Goal: Book appointment/travel/reservation

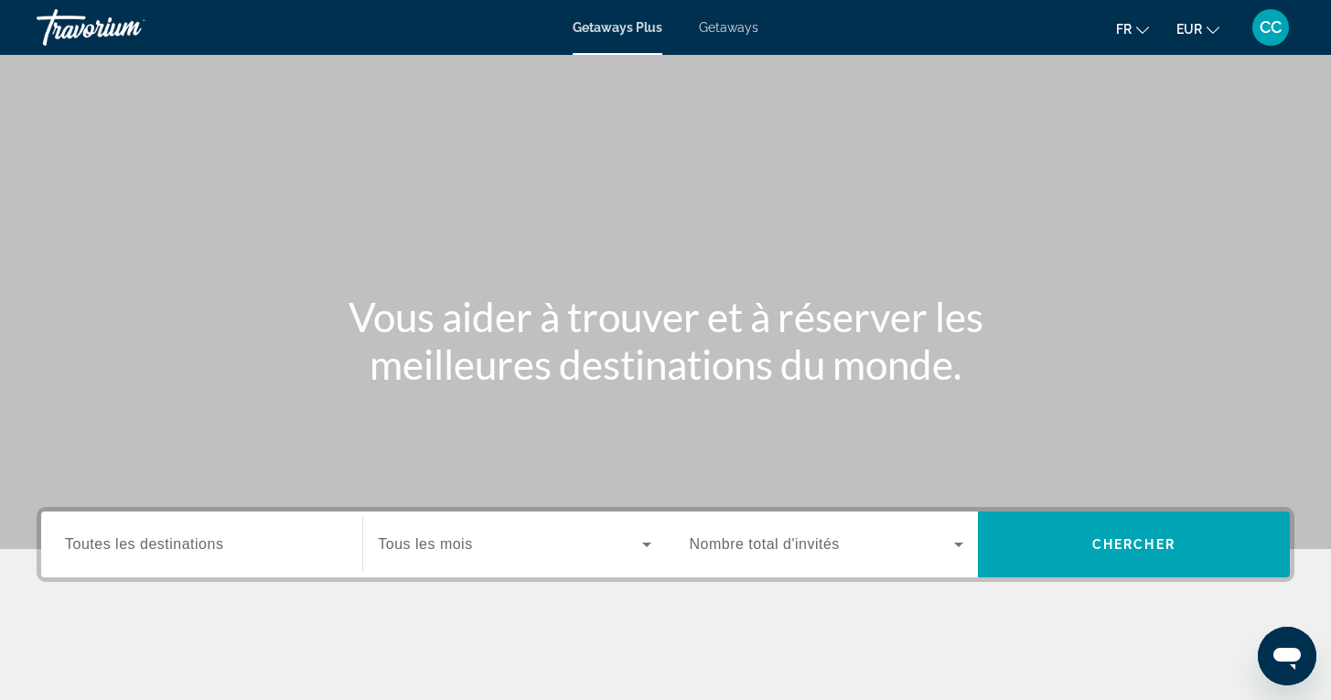
click at [738, 23] on span "Getaways" at bounding box center [728, 27] width 59 height 15
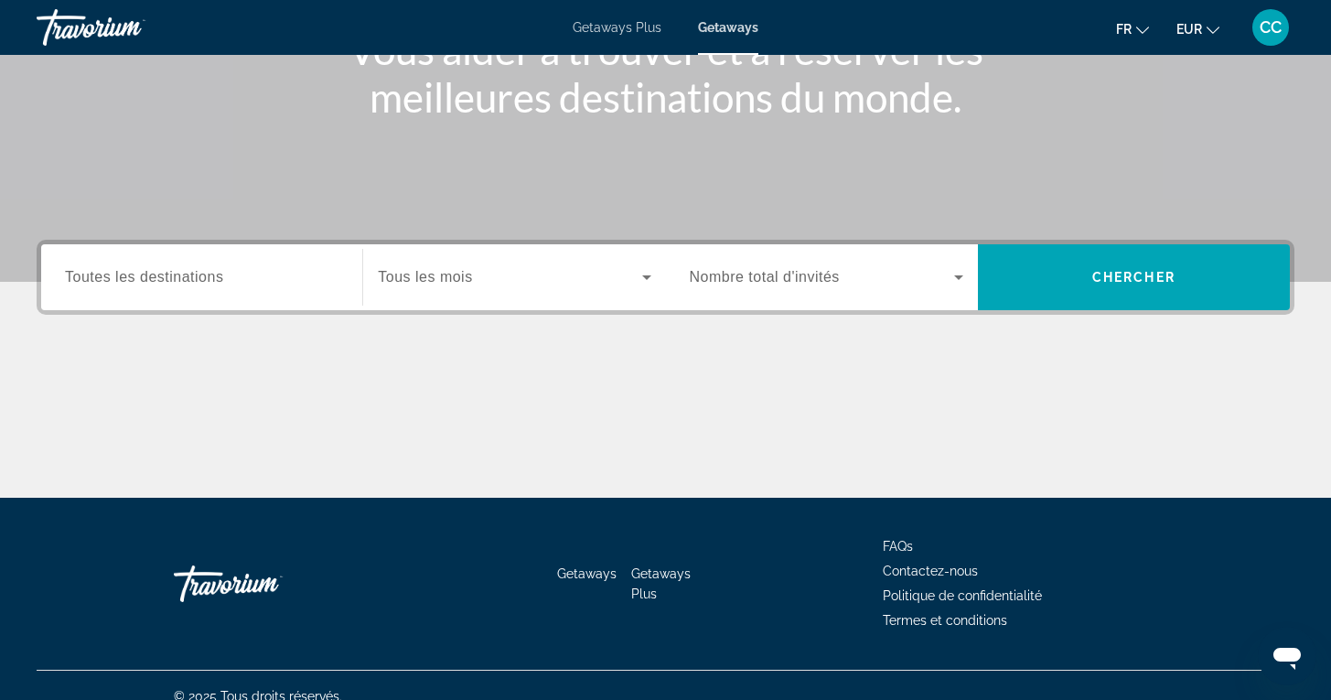
scroll to position [289, 0]
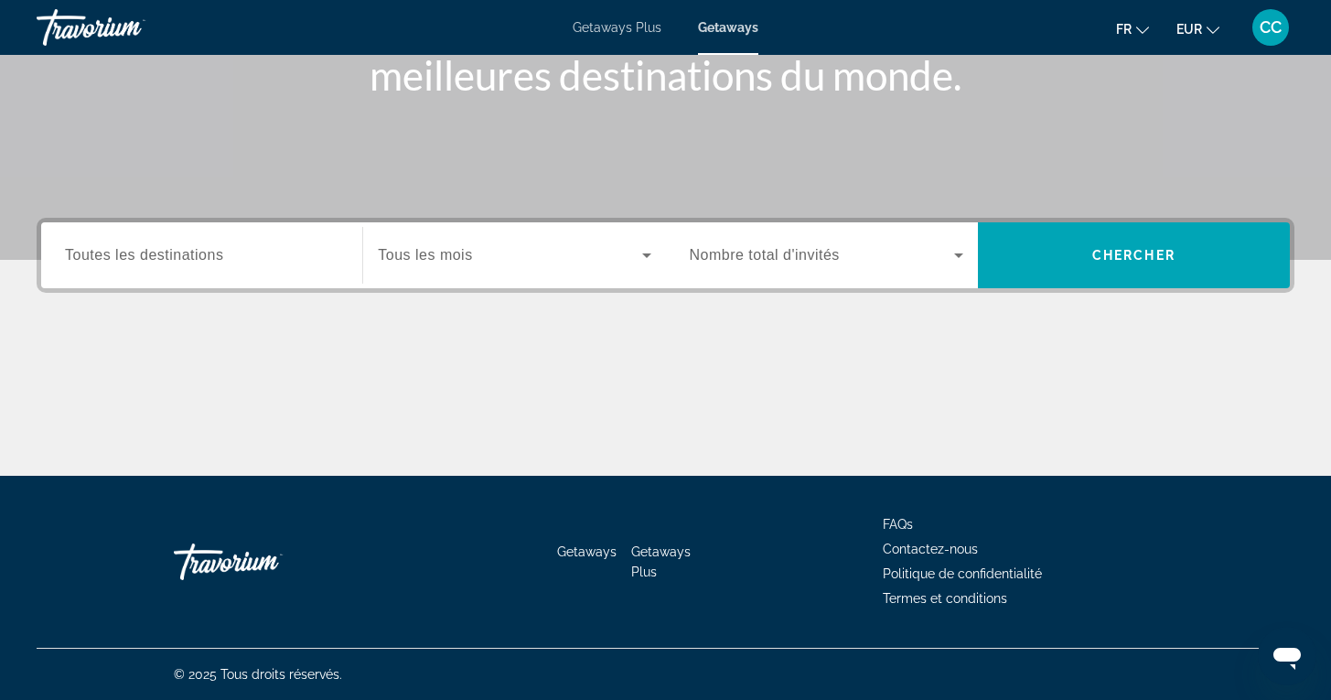
click at [227, 258] on input "Destination Toutes les destinations" at bounding box center [201, 256] width 273 height 22
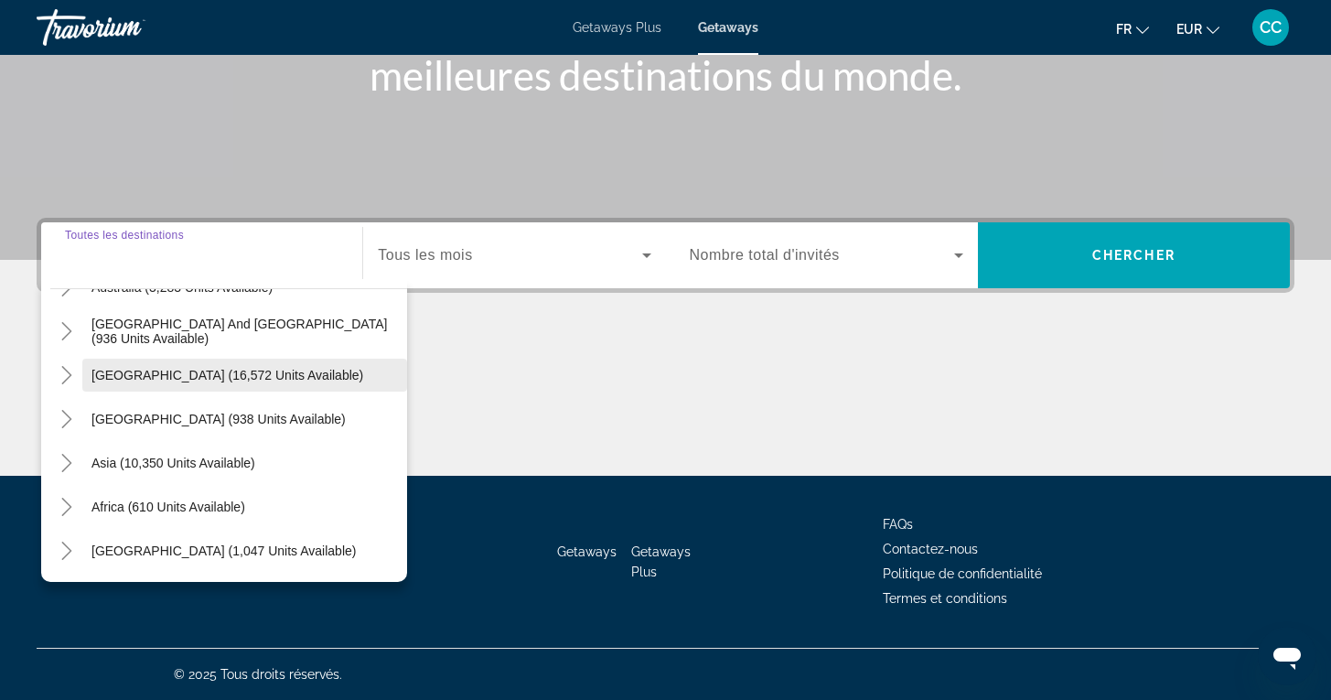
scroll to position [296, 0]
click at [73, 464] on icon "Toggle Asia (10,350 units available)" at bounding box center [67, 463] width 18 height 18
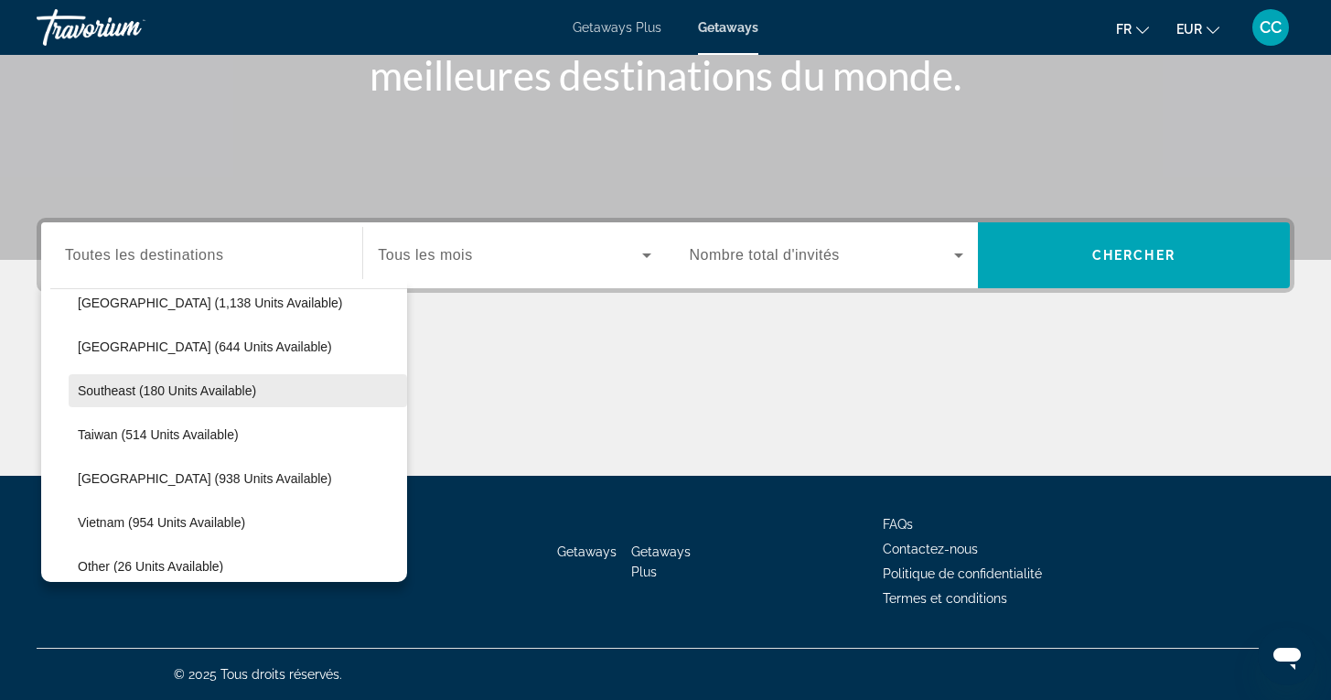
scroll to position [852, 0]
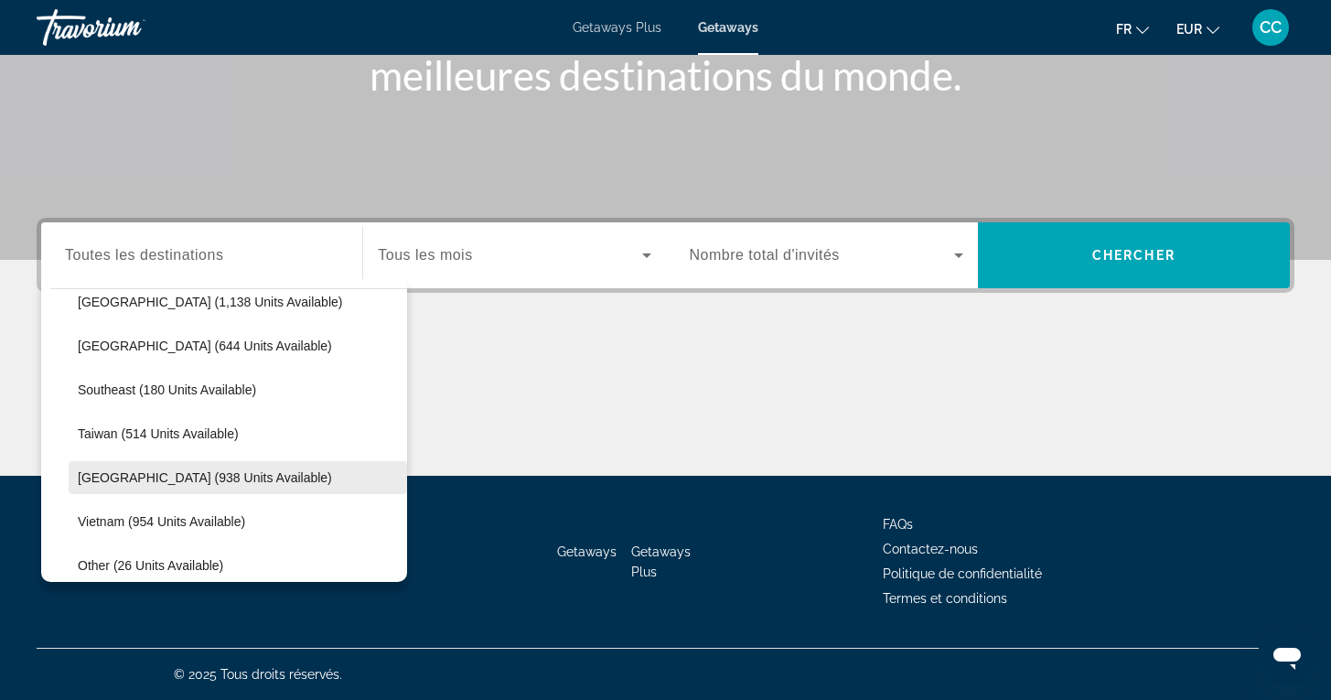
click at [112, 481] on span "[GEOGRAPHIC_DATA] (938 units available)" at bounding box center [205, 477] width 254 height 15
type input "**********"
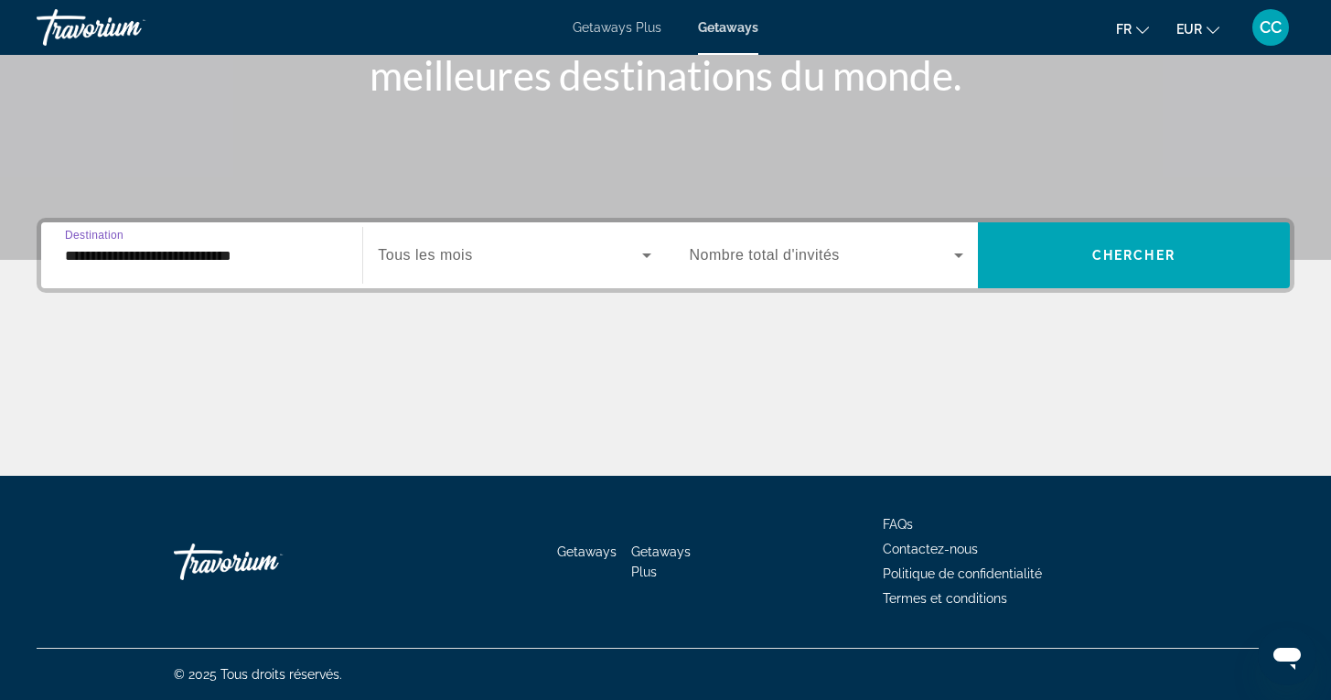
click at [467, 258] on span "Tous les mois" at bounding box center [425, 255] width 94 height 16
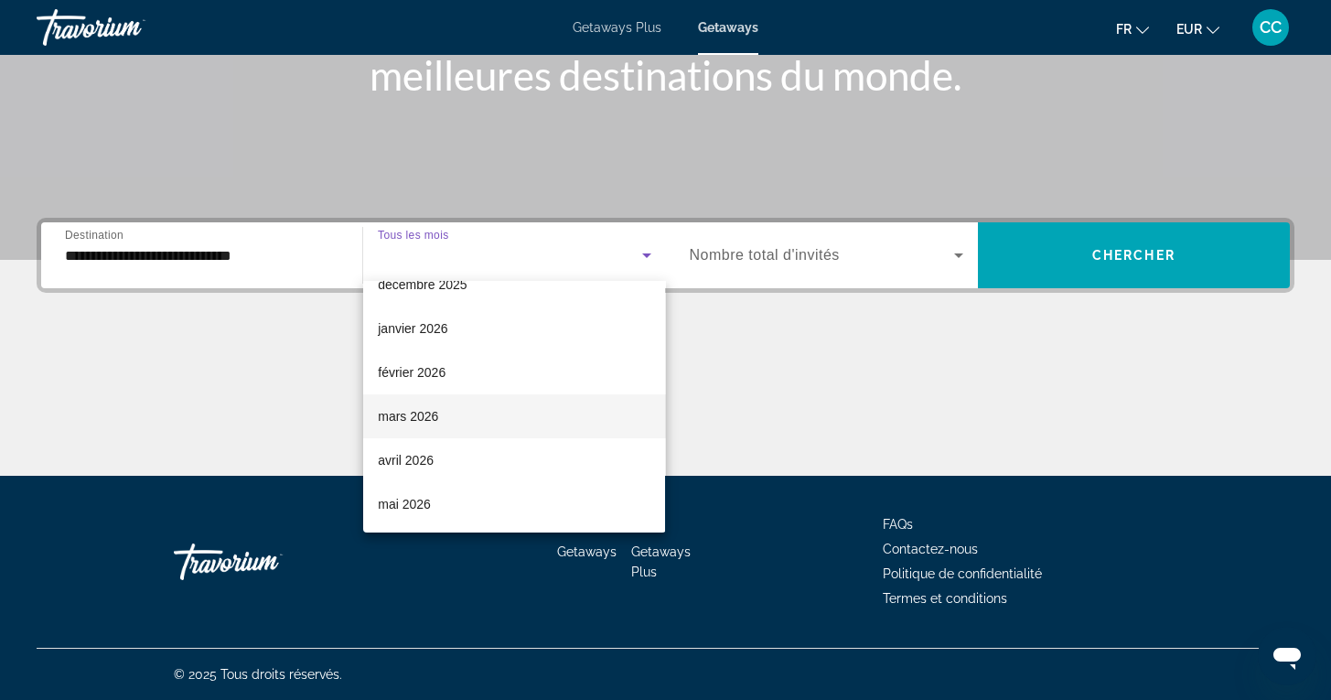
scroll to position [208, 0]
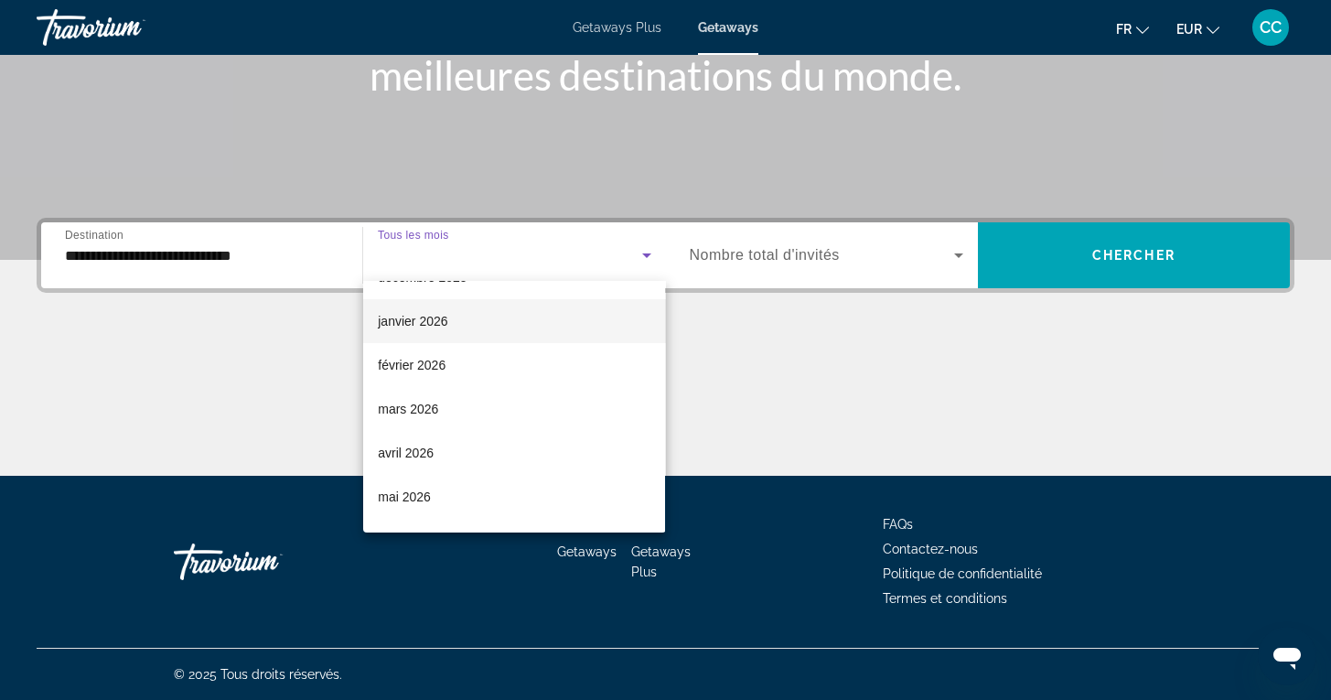
click at [449, 318] on mat-option "janvier 2026" at bounding box center [514, 321] width 302 height 44
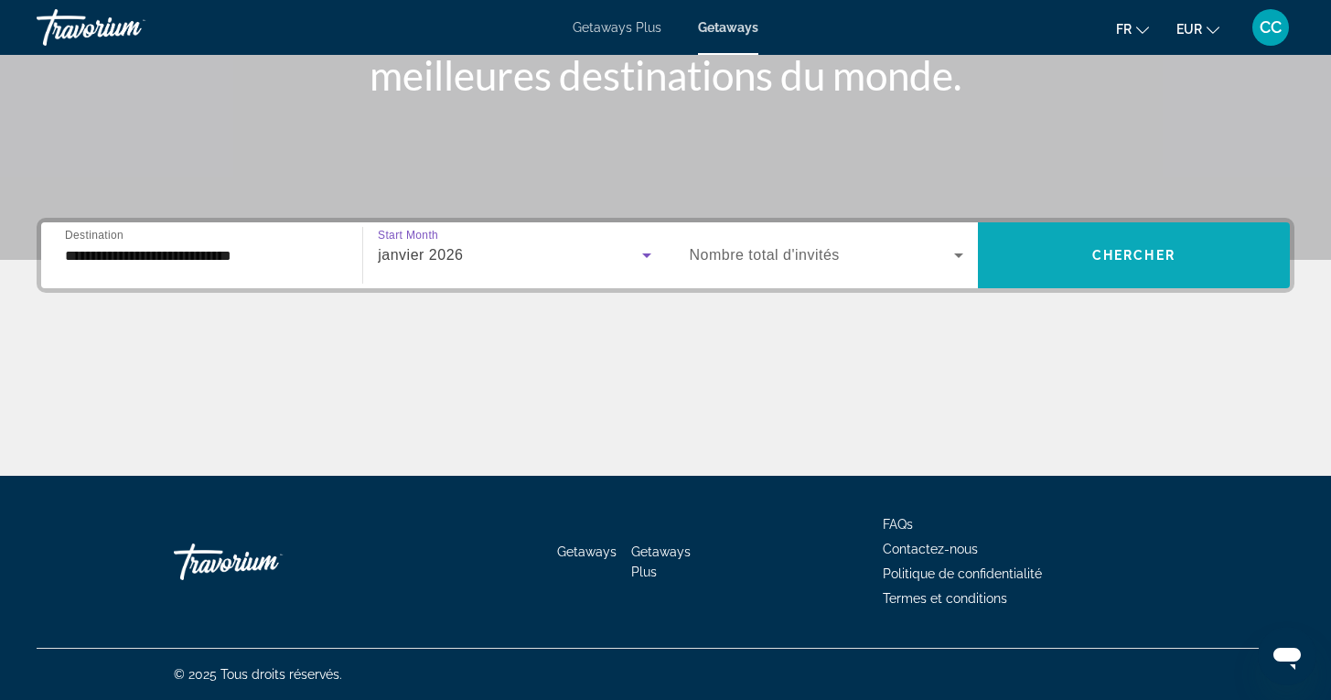
click at [1144, 254] on span "Chercher" at bounding box center [1133, 255] width 83 height 15
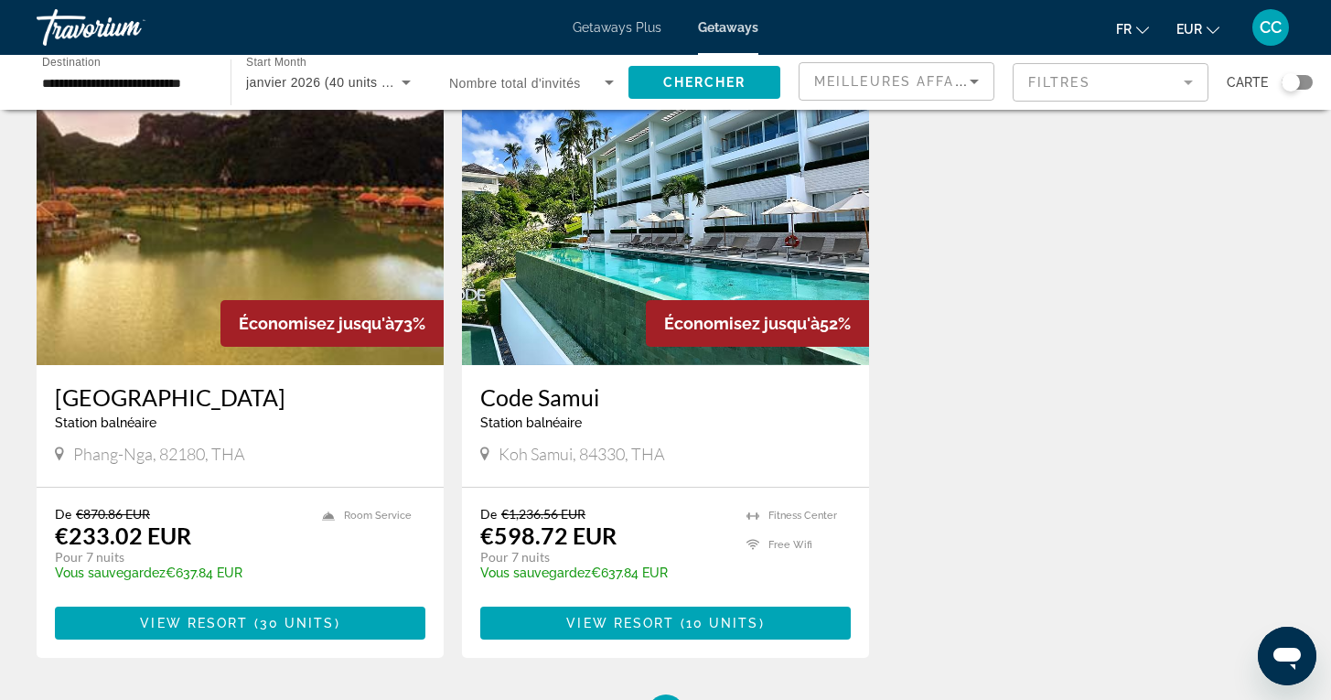
scroll to position [101, 0]
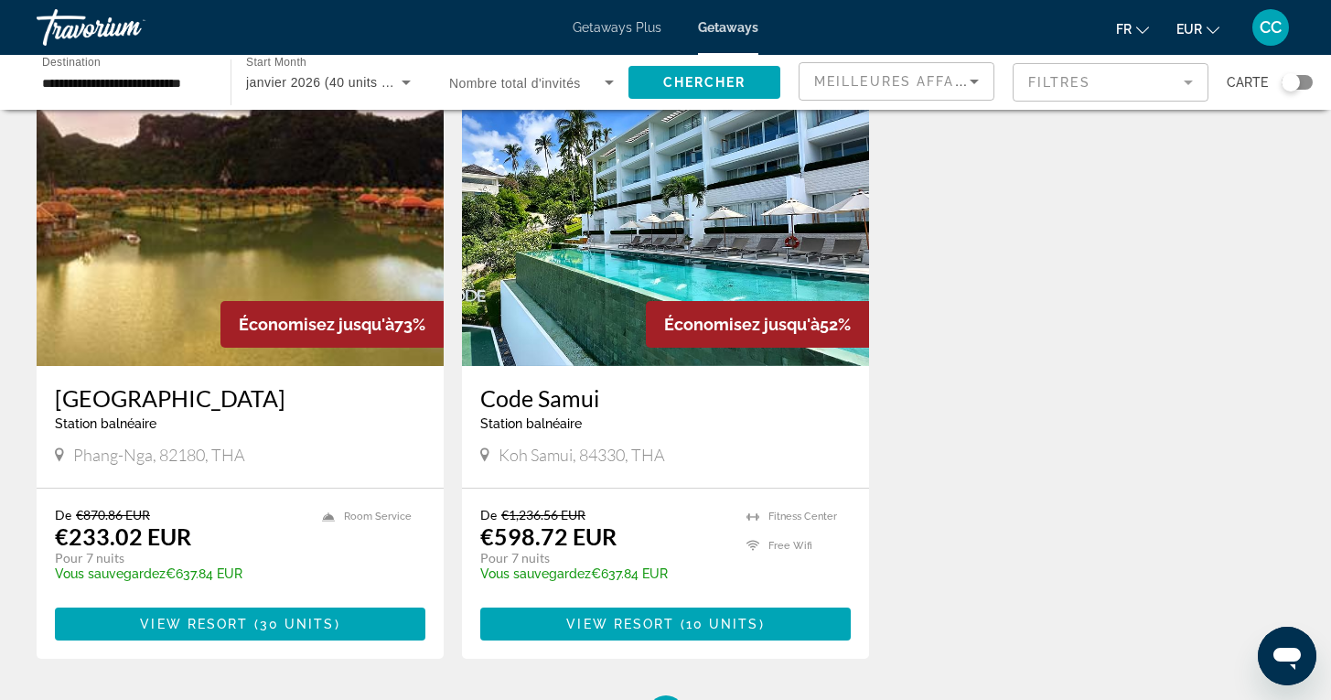
click at [236, 412] on div "[GEOGRAPHIC_DATA] balnéaire - Ceci est une station d'adultes seulement" at bounding box center [240, 414] width 370 height 60
click at [222, 404] on h3 "[GEOGRAPHIC_DATA]" at bounding box center [240, 397] width 370 height 27
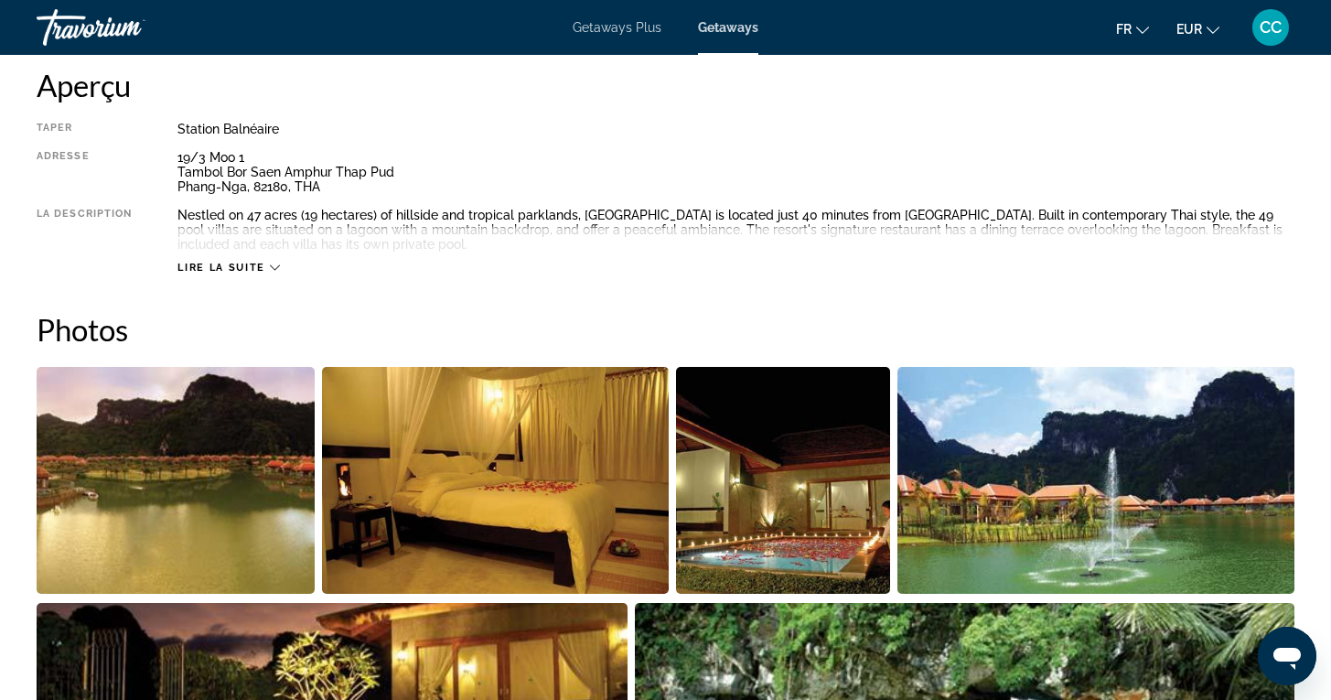
scroll to position [630, 0]
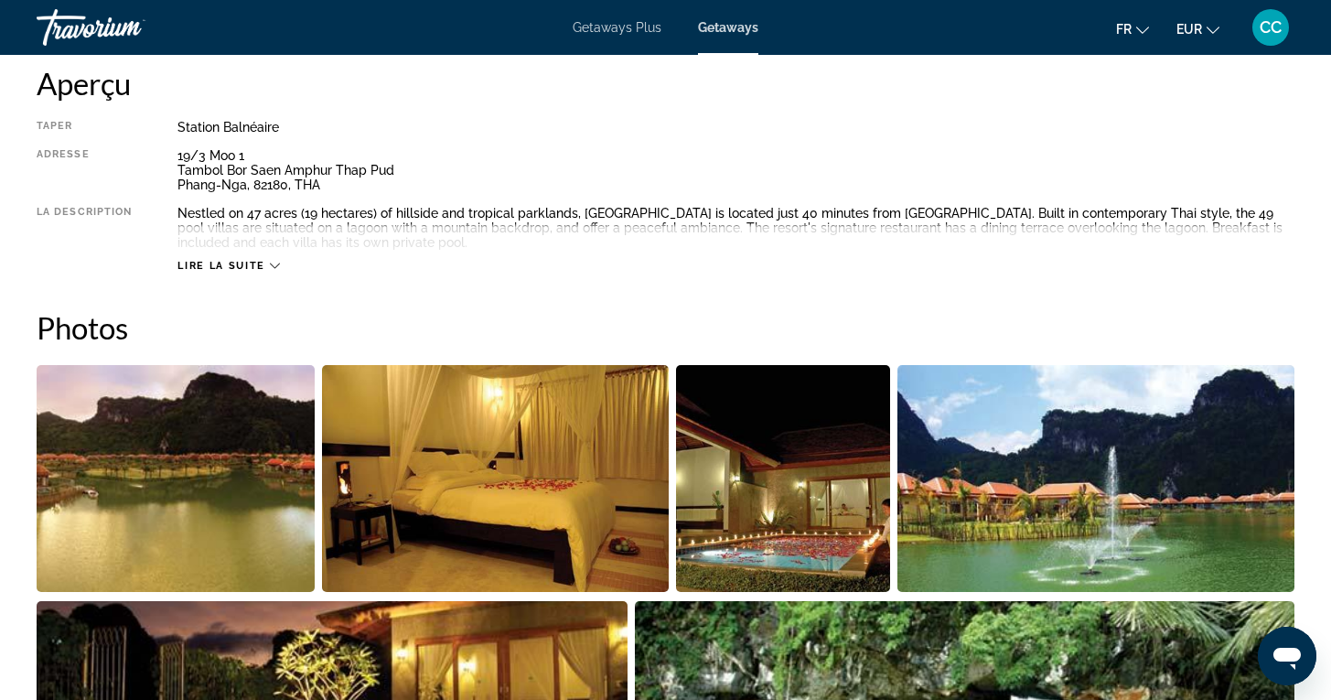
click at [191, 261] on span "Lire la suite" at bounding box center [220, 266] width 87 height 12
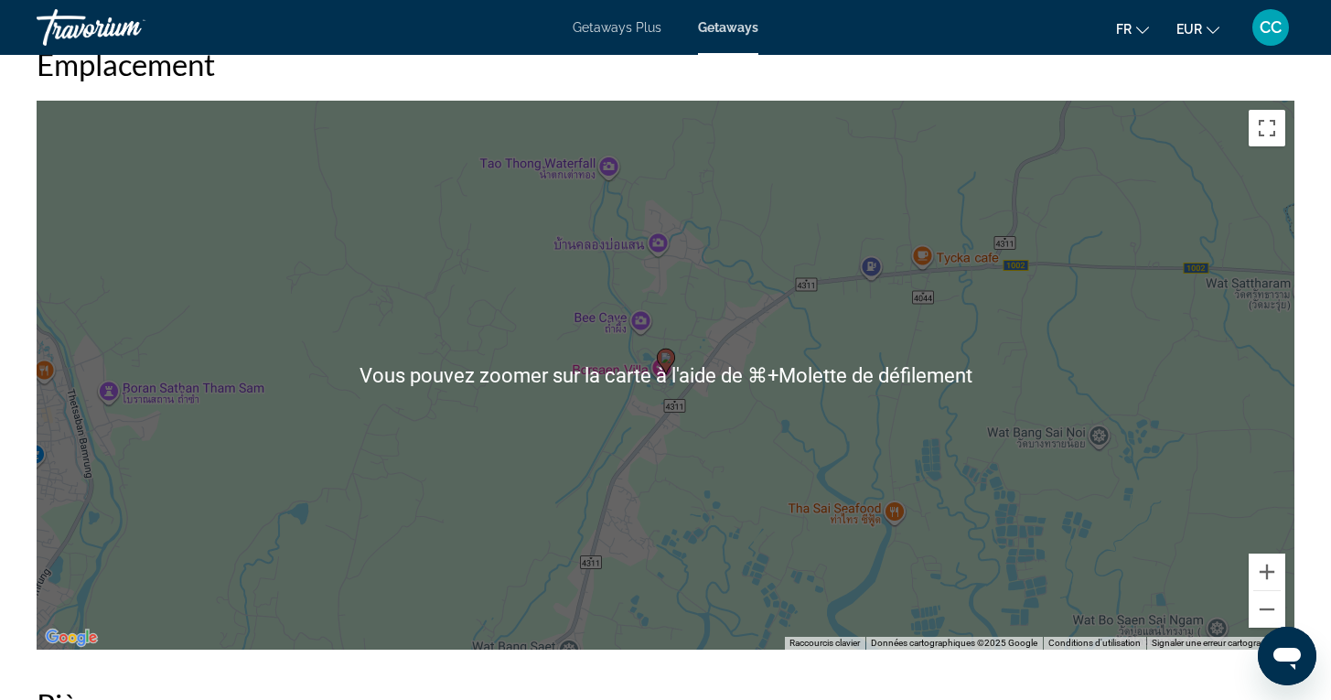
scroll to position [2232, 0]
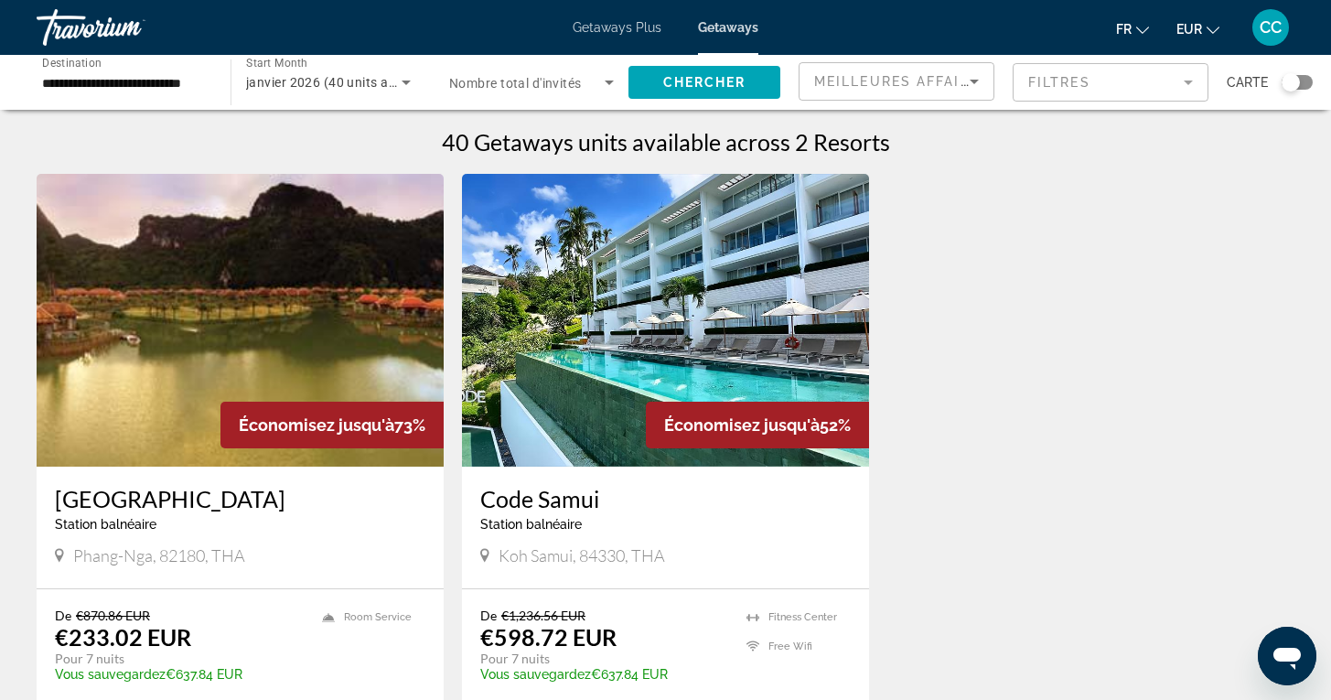
click at [532, 500] on h3 "Code Samui" at bounding box center [665, 498] width 370 height 27
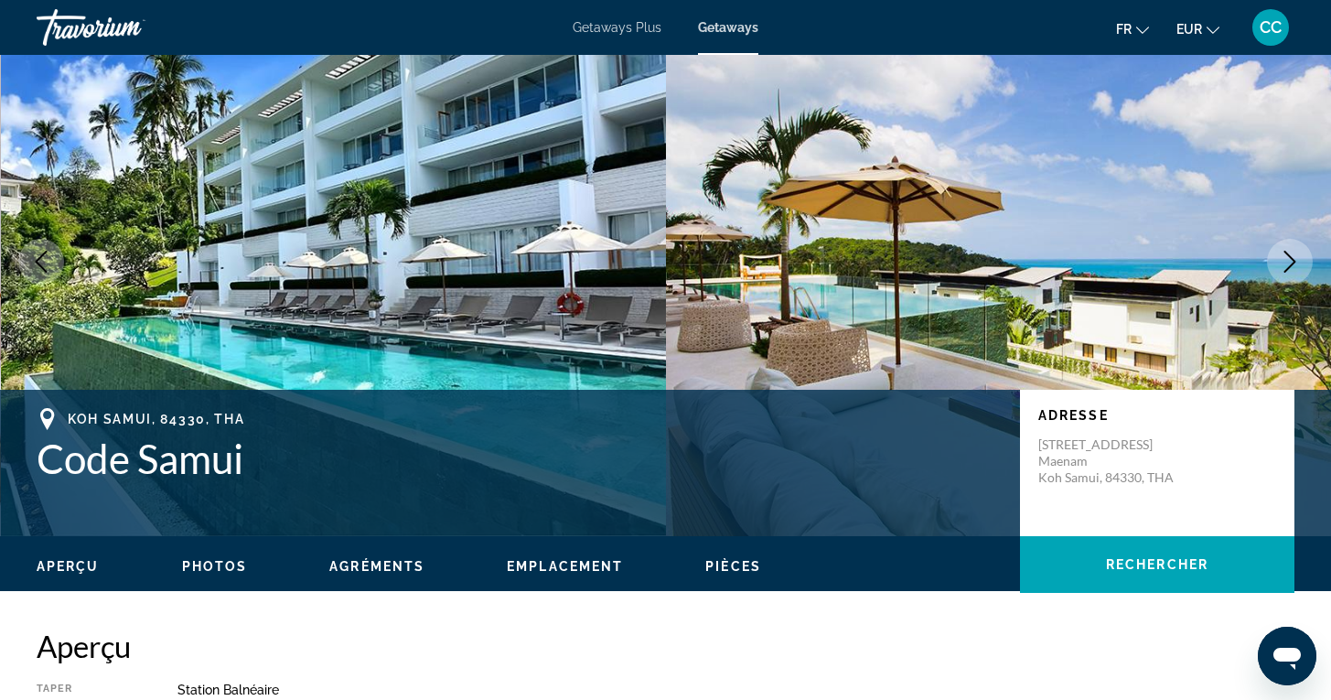
scroll to position [51, 0]
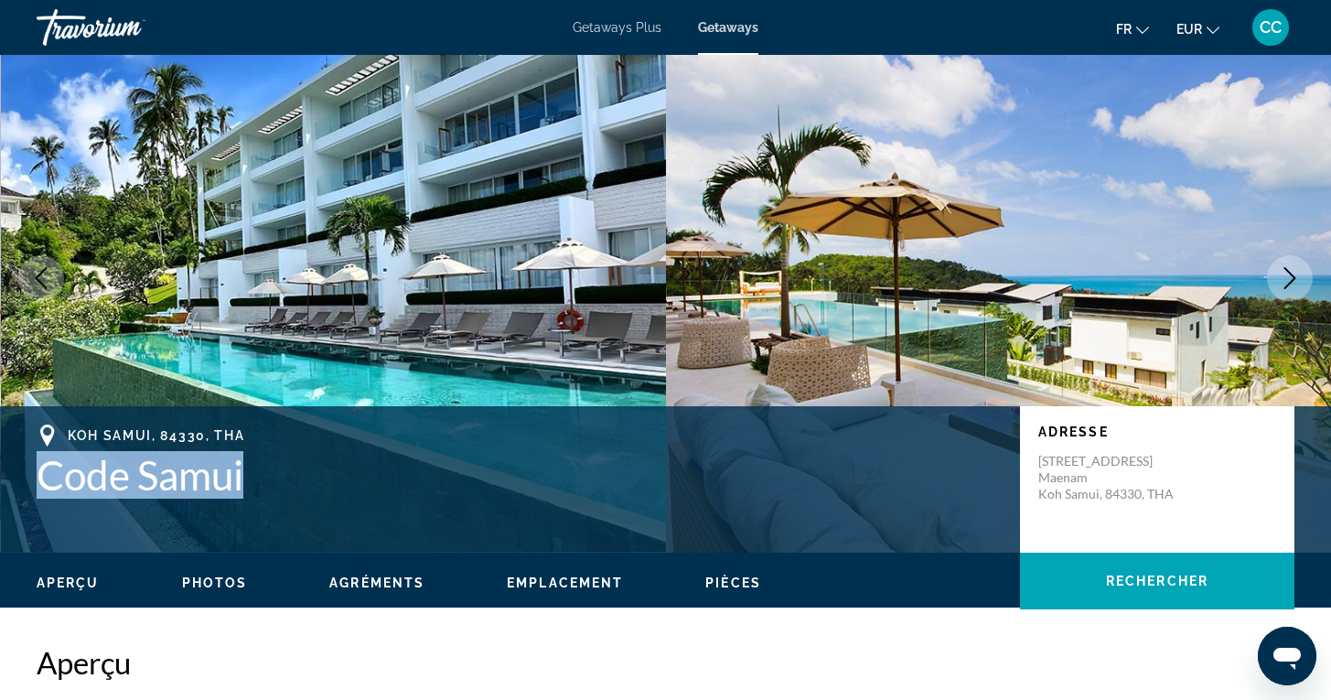
drag, startPoint x: 272, startPoint y: 463, endPoint x: 36, endPoint y: 462, distance: 235.9
click at [36, 462] on div "Koh Samui, 84330, THA Code Samui Adresse [STREET_ADDRESS]" at bounding box center [665, 479] width 1331 height 110
copy h1 "Code Samui"
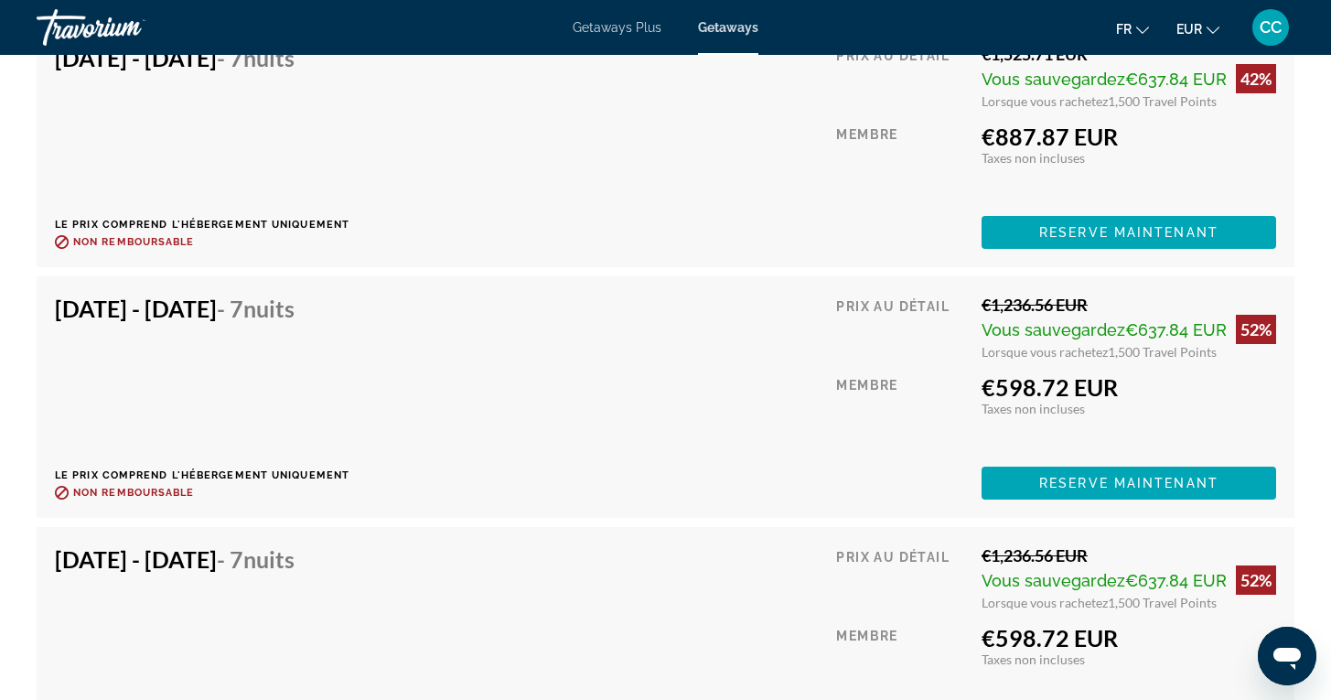
scroll to position [3215, 0]
